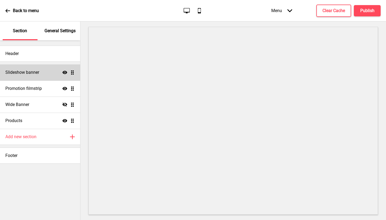
click at [43, 71] on div "Slideshow banner Show Drag" at bounding box center [40, 72] width 80 height 16
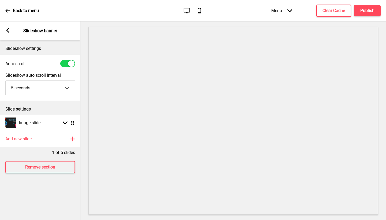
click at [10, 31] on rect at bounding box center [7, 30] width 5 height 5
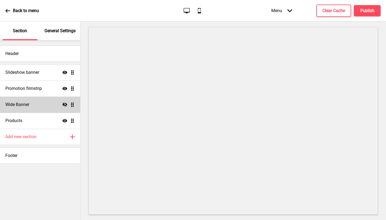
click at [27, 109] on div "Wide Banner Hide Drag" at bounding box center [40, 105] width 80 height 16
select select "large"
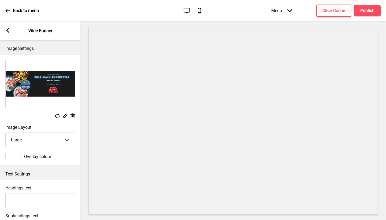
click at [8, 31] on icon at bounding box center [7, 30] width 3 height 5
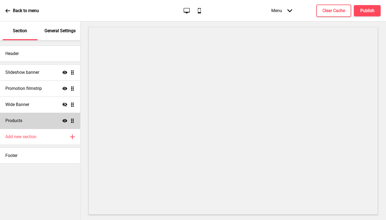
click at [34, 125] on div "Products Show Drag" at bounding box center [40, 121] width 80 height 16
select select "side"
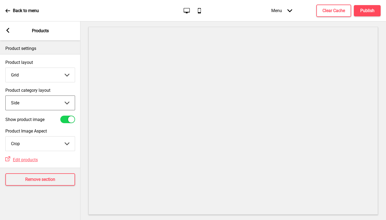
click at [10, 32] on rect at bounding box center [7, 30] width 5 height 5
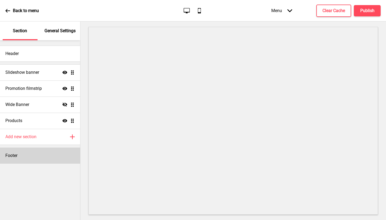
click at [56, 157] on div "Footer" at bounding box center [40, 156] width 80 height 16
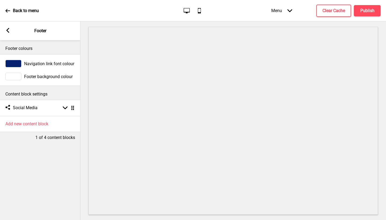
click at [7, 24] on div "Arrow left Footer" at bounding box center [40, 30] width 80 height 19
click at [8, 30] on icon at bounding box center [7, 30] width 3 height 5
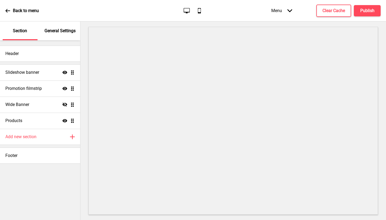
click at [61, 31] on p "General Settings" at bounding box center [60, 31] width 31 height 6
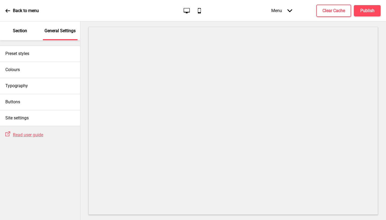
click at [8, 10] on icon at bounding box center [7, 10] width 5 height 3
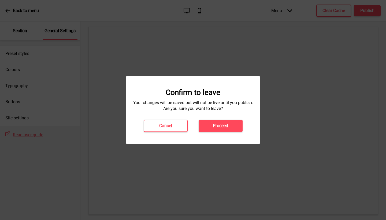
click at [221, 133] on div "Confirm to leave Your changes will be saved but will not be live until you publ…" at bounding box center [193, 110] width 134 height 68
click at [230, 124] on button "Proceed" at bounding box center [221, 126] width 44 height 12
